Goal: Check status: Check status

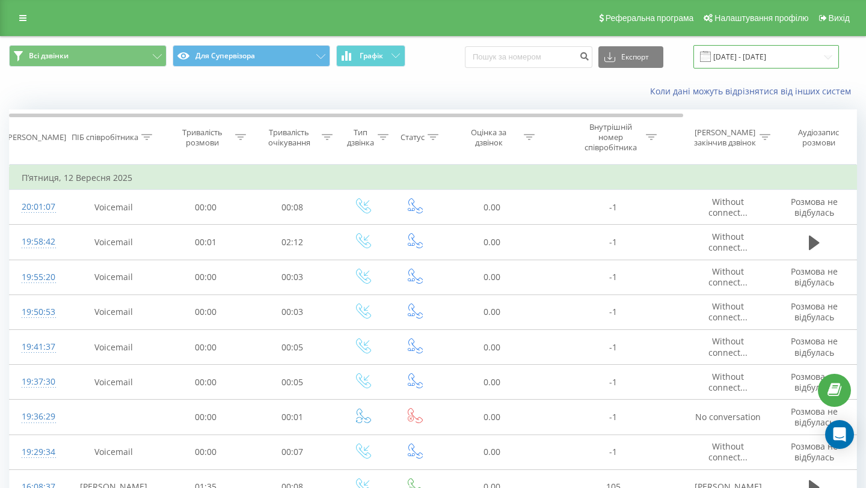
click at [788, 53] on input "[DATE] - [DATE]" at bounding box center [765, 56] width 145 height 23
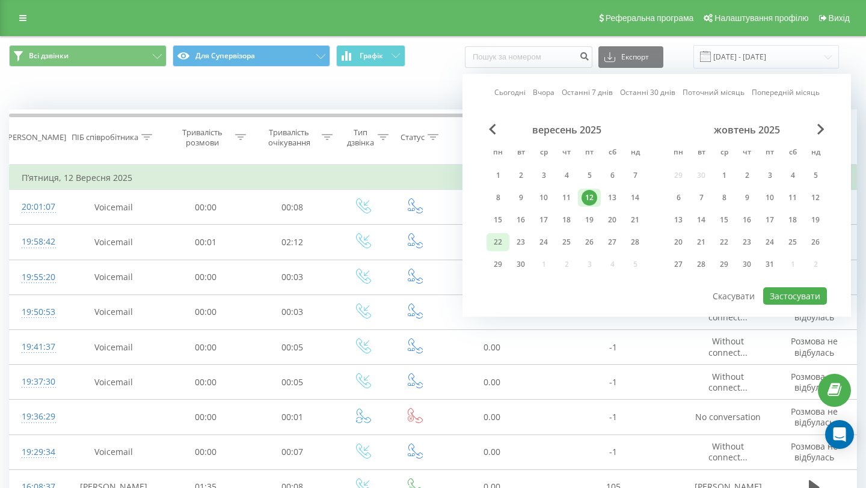
click at [493, 240] on div "22" at bounding box center [498, 242] width 16 height 16
click at [795, 298] on button "Застосувати" at bounding box center [795, 295] width 64 height 17
type input "[DATE] - [DATE]"
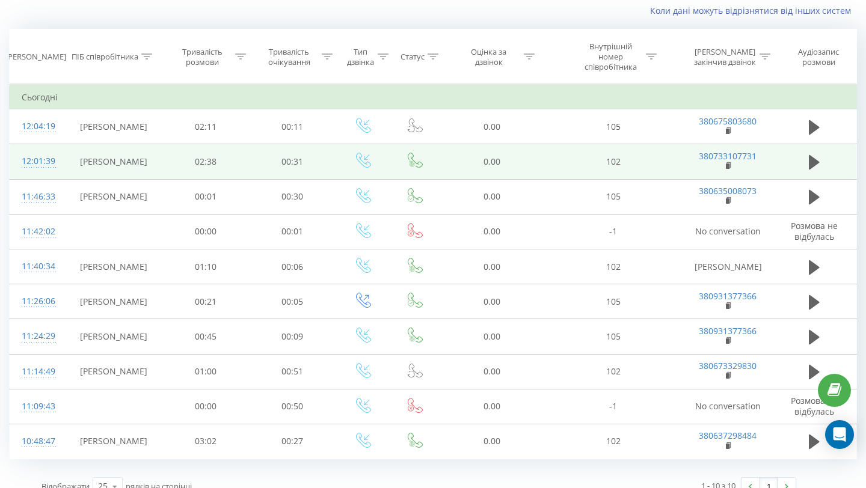
scroll to position [97, 0]
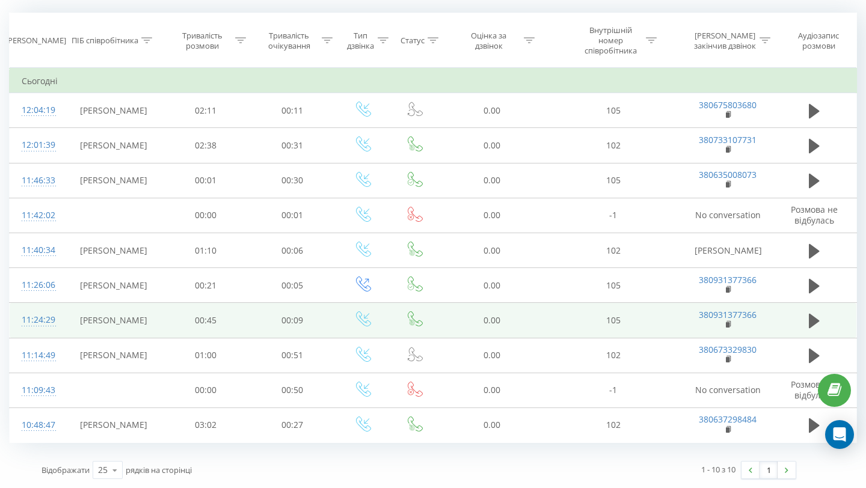
click at [269, 317] on td "00:09" at bounding box center [292, 320] width 87 height 35
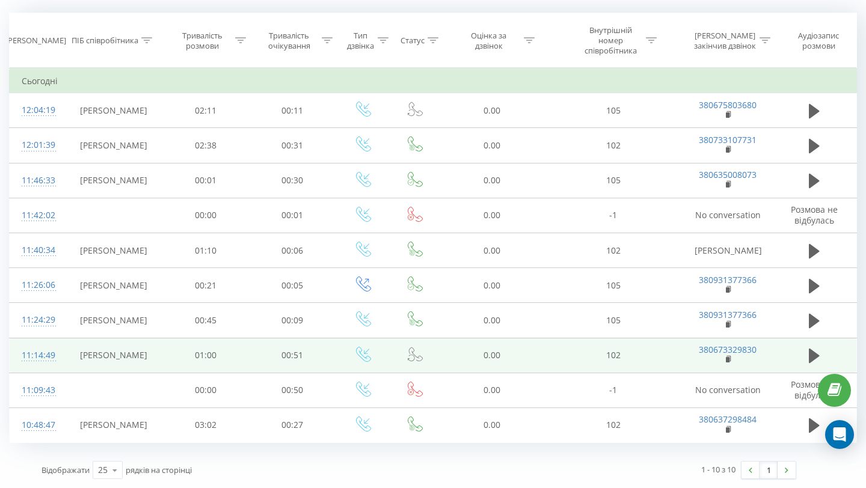
click at [298, 352] on td "00:51" at bounding box center [292, 355] width 87 height 35
click at [490, 354] on td "0.00" at bounding box center [491, 355] width 104 height 35
click at [95, 352] on td "[PERSON_NAME]" at bounding box center [113, 355] width 97 height 35
click at [814, 355] on icon at bounding box center [813, 356] width 11 height 14
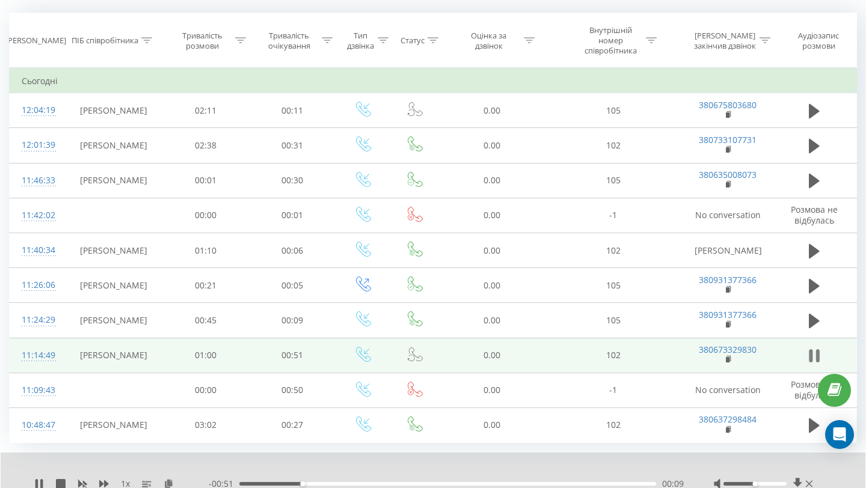
click at [808, 354] on button at bounding box center [814, 356] width 18 height 18
click at [814, 356] on icon at bounding box center [813, 356] width 11 height 14
click at [814, 350] on icon at bounding box center [813, 355] width 11 height 17
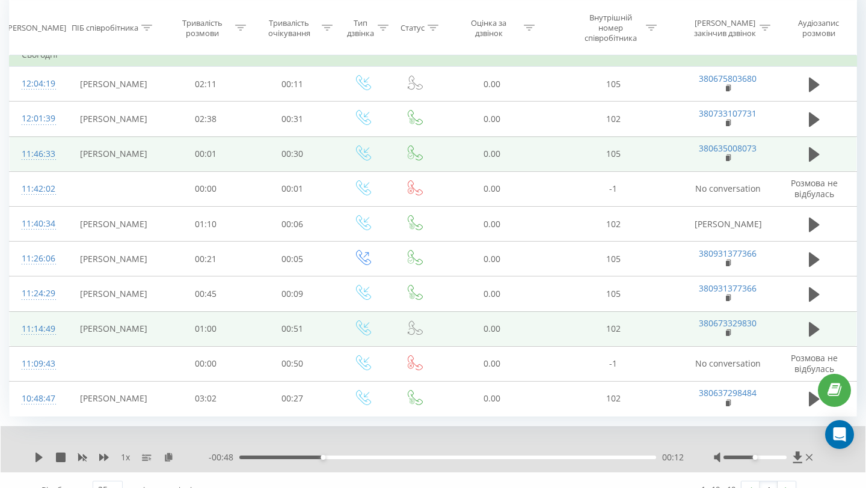
scroll to position [124, 0]
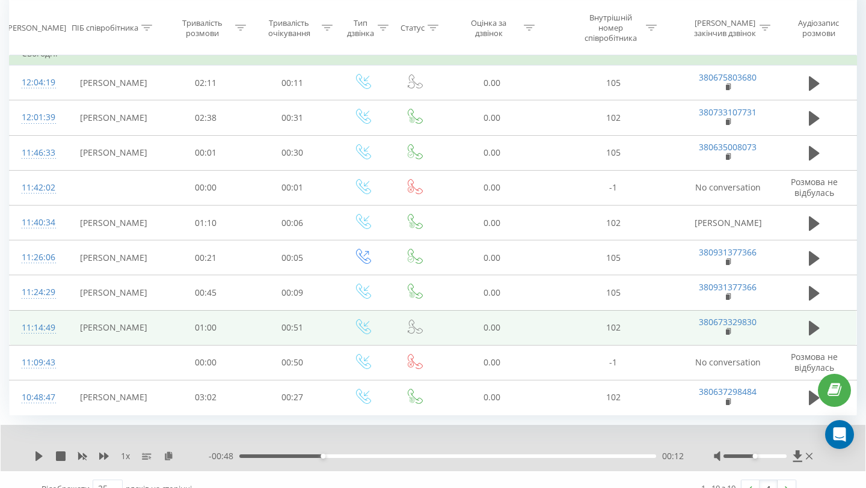
click at [373, 337] on td at bounding box center [362, 327] width 55 height 35
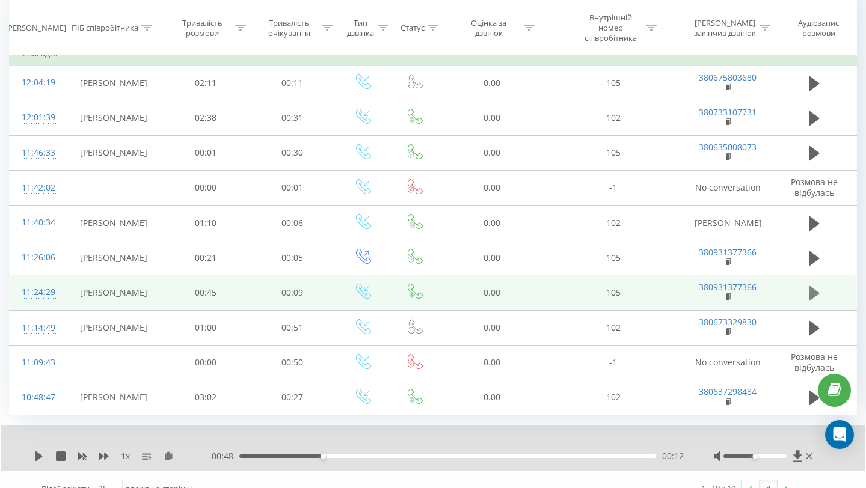
click at [823, 299] on button at bounding box center [814, 293] width 18 height 18
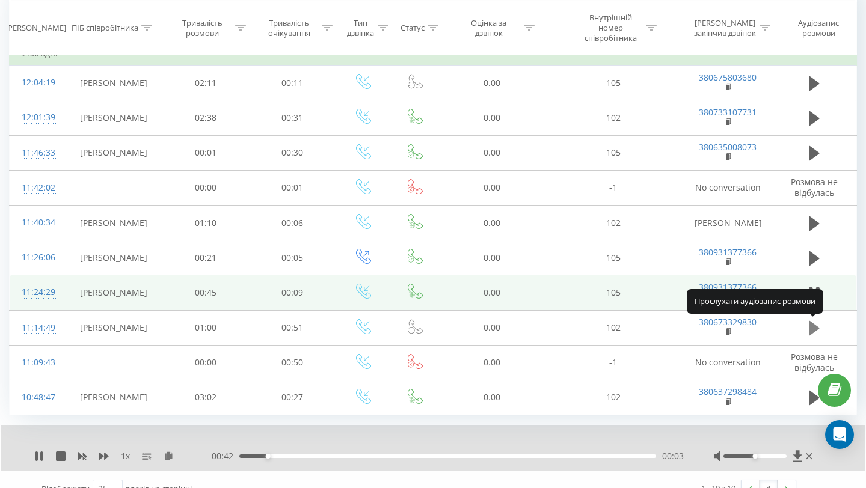
click at [811, 328] on icon at bounding box center [813, 328] width 11 height 14
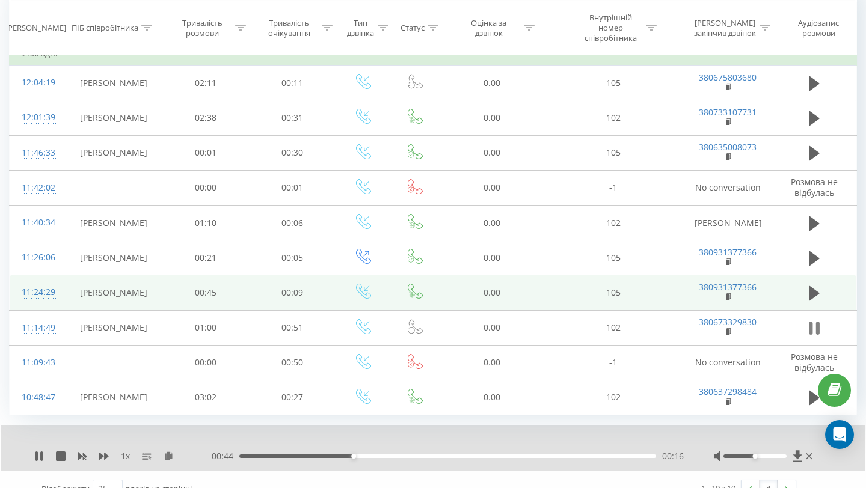
click at [816, 328] on icon at bounding box center [813, 328] width 11 height 17
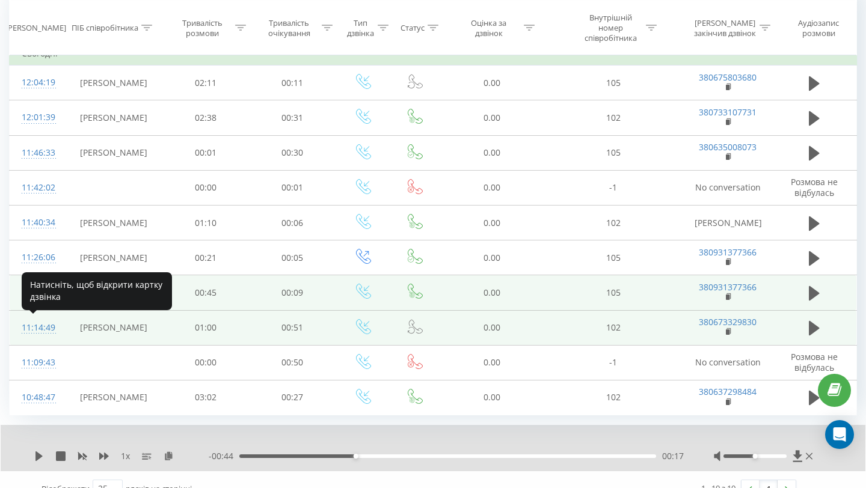
click at [34, 330] on div "11:14:49" at bounding box center [37, 327] width 31 height 23
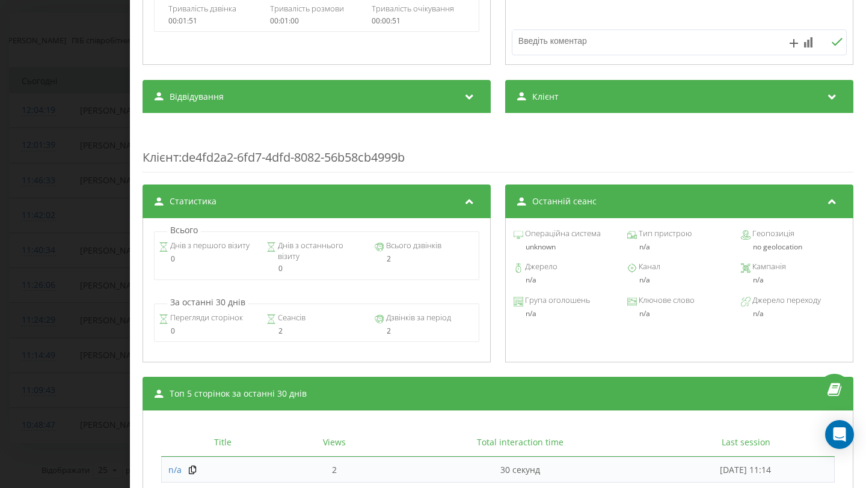
scroll to position [367, 0]
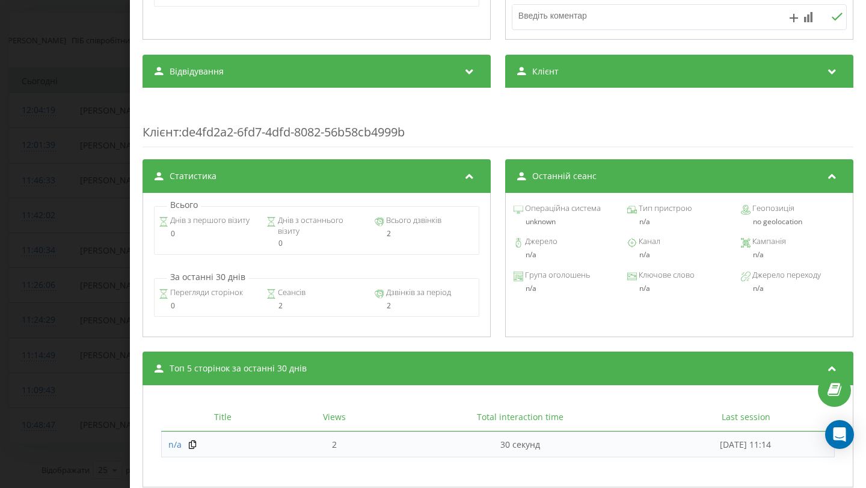
click at [671, 64] on div "Клієнт" at bounding box center [679, 72] width 348 height 34
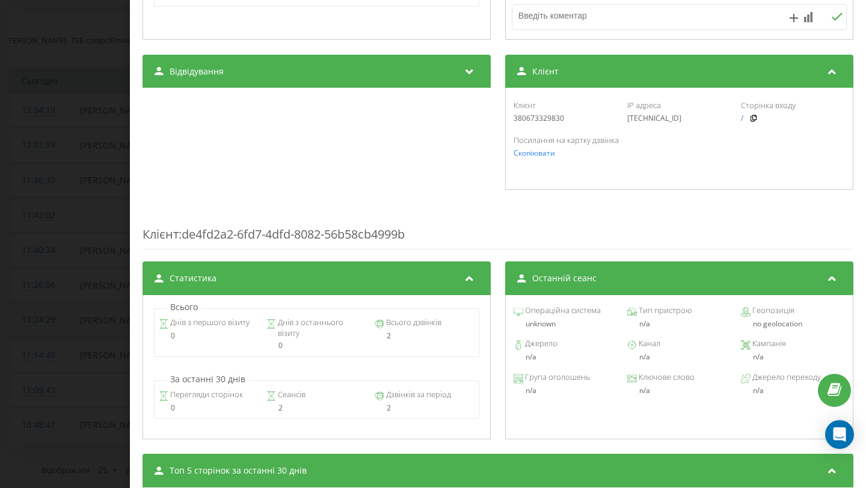
click at [54, 28] on div "Дзвінок : ua5_-1758528889.7301425 1 x - 00:44 00:17 00:17 Транскрипція Для AI-а…" at bounding box center [433, 244] width 866 height 488
